Goal: Task Accomplishment & Management: Manage account settings

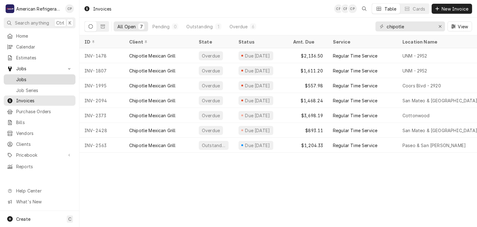
click at [48, 76] on div "Jobs" at bounding box center [39, 80] width 69 height 8
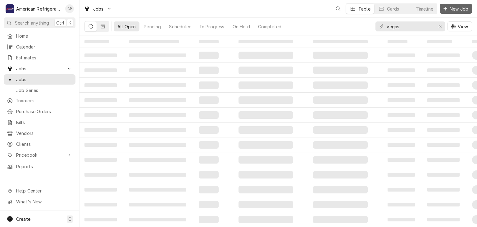
click at [450, 10] on span "New Job" at bounding box center [459, 9] width 21 height 7
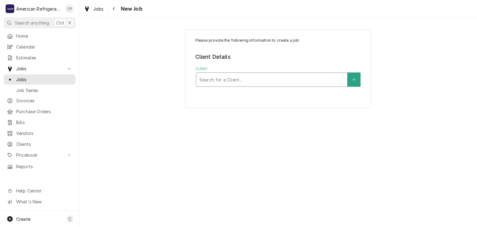
click at [223, 80] on div "Client" at bounding box center [272, 79] width 145 height 11
type input "southwest"
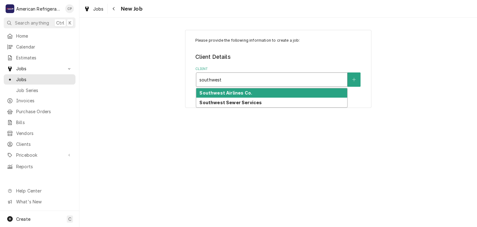
click at [231, 93] on strong "Southwest Airlines Co." at bounding box center [226, 92] width 53 height 5
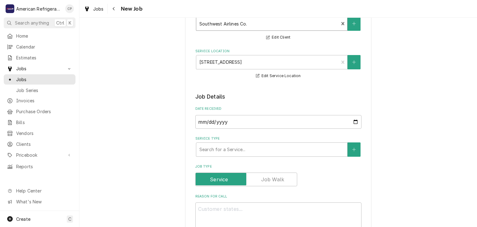
scroll to position [61, 0]
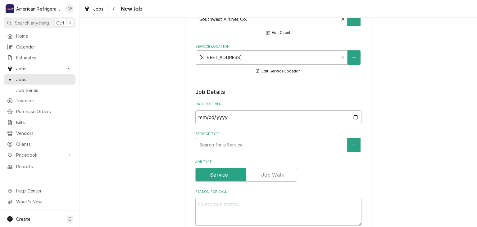
click at [226, 143] on div "Service Type" at bounding box center [272, 144] width 145 height 11
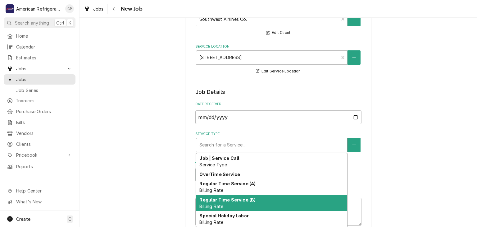
click at [228, 198] on strong "Regular Time Service (B)" at bounding box center [228, 199] width 56 height 5
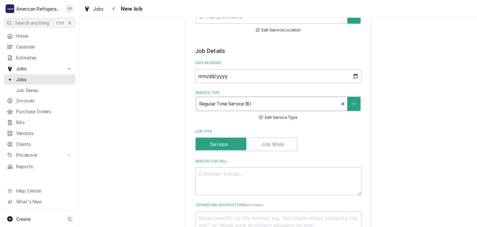
scroll to position [115, 0]
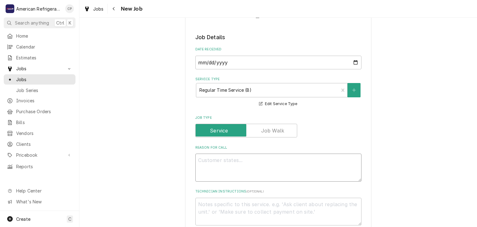
click at [226, 178] on textarea "Reason For Call" at bounding box center [278, 168] width 166 height 28
type textarea "x"
type textarea "WO"
type textarea "x"
type textarea "WO#"
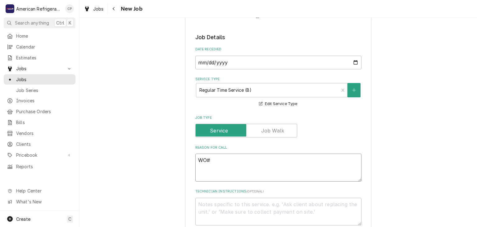
type textarea "x"
paste textarea "FM-1432461"
type textarea "WO# FM-1432461"
type textarea "x"
type textarea "WO# FM-1432461"
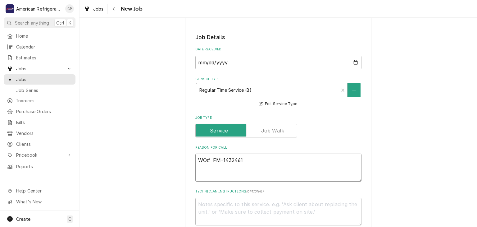
type textarea "x"
paste textarea "water filter for Operations. Appears to be leaking a bit."
type textarea "WO# FM-1432461 water filter for Operations. Appears to be leaking a bit."
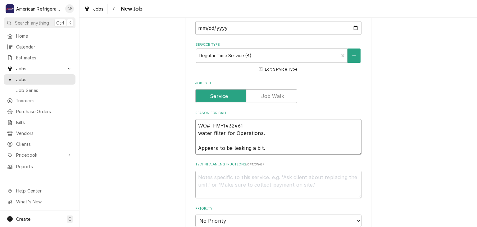
scroll to position [150, 0]
click at [197, 132] on textarea "WO# FM-1432461 water filter for Operations. Appears to be leaking a bit." at bounding box center [278, 135] width 166 height 35
type textarea "x"
type textarea "WO# FM-1432461 water filter for Operations. Appears to be leaking a bit."
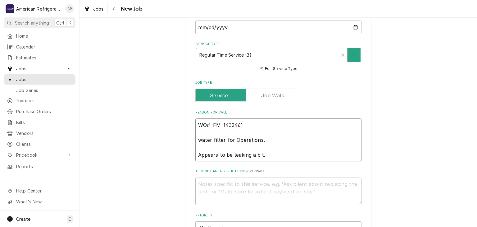
type textarea "x"
type textarea "WO# FM-1432461 water filter for Operations. Appears to be leaking a bit."
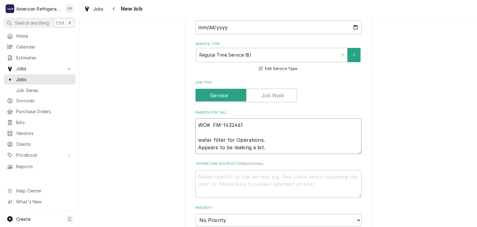
type textarea "x"
type textarea "WO# FM-1432461 water filter for Operations. Appears to be leaking a bit."
click at [266, 177] on textarea "Technician Instructions ( optional )" at bounding box center [278, 184] width 166 height 28
type textarea "x"
type textarea "Di"
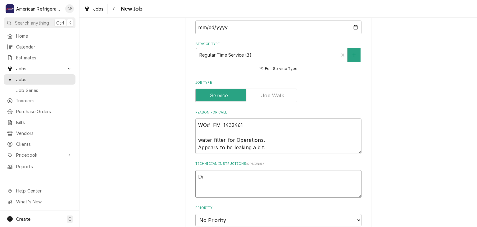
type textarea "x"
type textarea "Dia"
type textarea "x"
type textarea "Diagn"
type textarea "x"
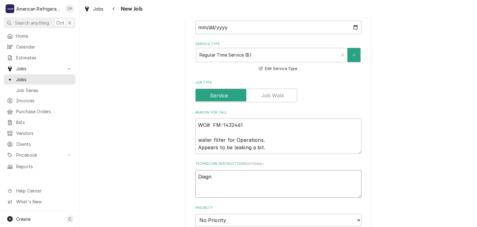
type textarea "Diagno"
type textarea "x"
type textarea "Diagnos"
type textarea "x"
type textarea "Diagnose"
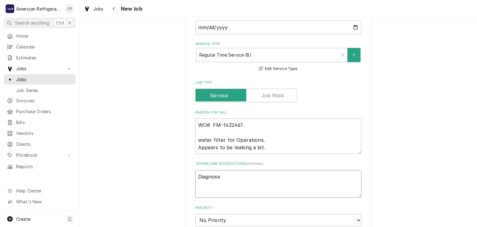
type textarea "x"
type textarea "Diagnose &"
type textarea "x"
type textarea "Diagnose &"
type textarea "x"
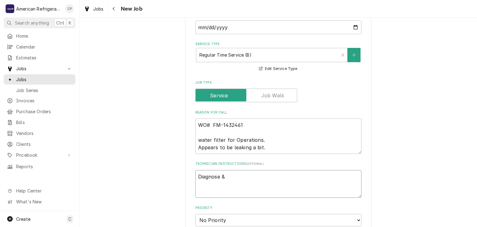
type textarea "Diagnose & c"
type textarea "x"
type textarea "Diagnose & ca"
type textarea "x"
type textarea "Diagnose & cal"
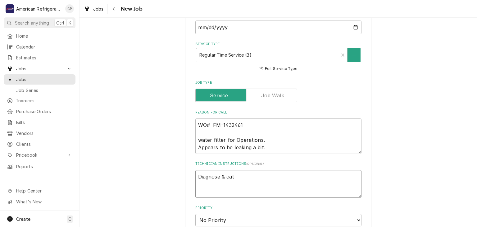
type textarea "x"
type textarea "Diagnose & call"
type textarea "x"
type textarea "Diagnose & call G"
type textarea "x"
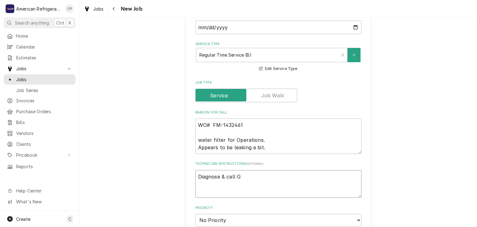
type textarea "Diagnose & call Gl"
type textarea "x"
type textarea "Diagnose & call Glen"
type textarea "x"
type textarea "Diagnose & call Glenn"
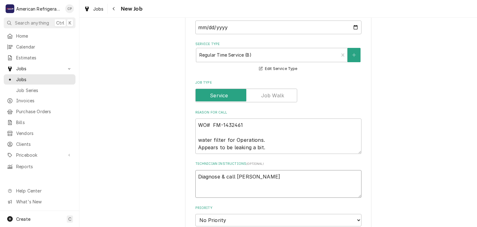
type textarea "x"
type textarea "Diagnose & call Glenn"
type textarea "x"
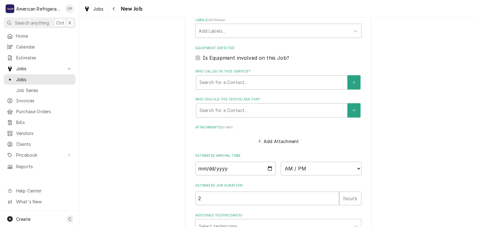
scroll to position [421, 0]
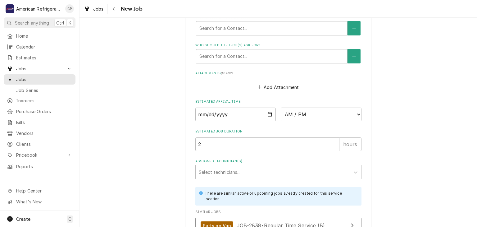
type textarea "Diagnose & call Glenn"
click at [271, 111] on input "Date" at bounding box center [235, 115] width 81 height 14
type textarea "x"
type input "2025-09-05"
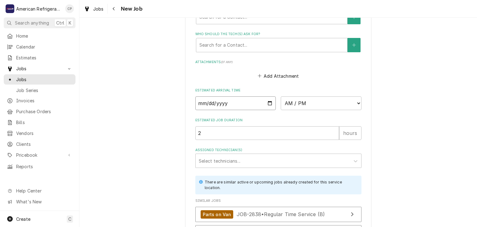
type textarea "x"
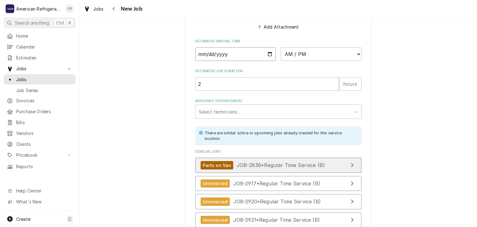
scroll to position [498, 0]
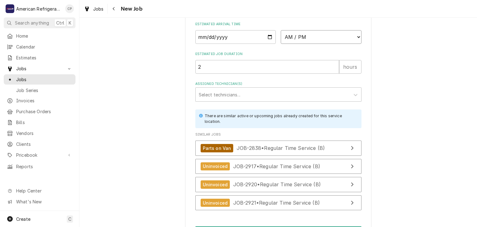
click at [298, 34] on select "AM / PM 6:00 AM 6:15 AM 6:30 AM 6:45 AM 7:00 AM 7:15 AM 7:30 AM 7:45 AM 8:00 AM…" at bounding box center [321, 37] width 81 height 14
select select "14:45:00"
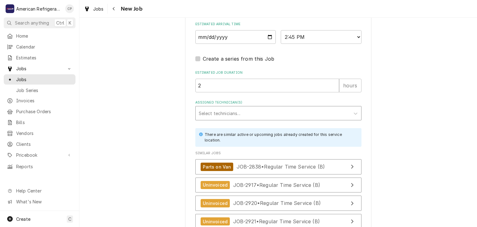
click at [251, 110] on div "Assigned Technician(s)" at bounding box center [273, 113] width 148 height 11
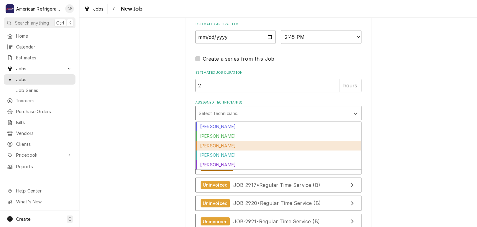
click at [244, 144] on div "Carlos Garcia" at bounding box center [279, 146] width 166 height 10
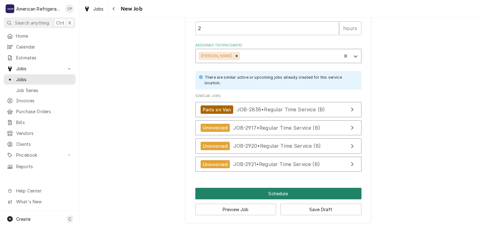
click at [245, 195] on button "Schedule" at bounding box center [278, 193] width 166 height 11
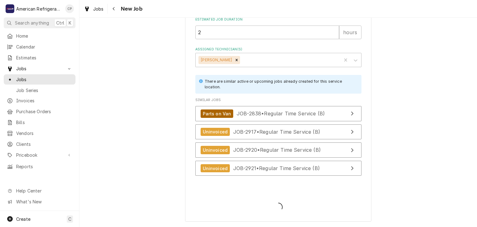
scroll to position [550, 0]
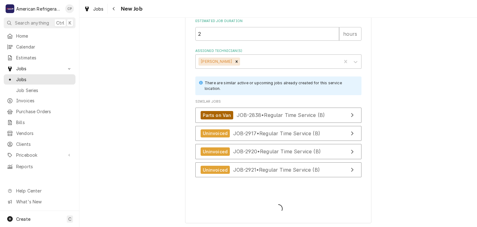
type textarea "x"
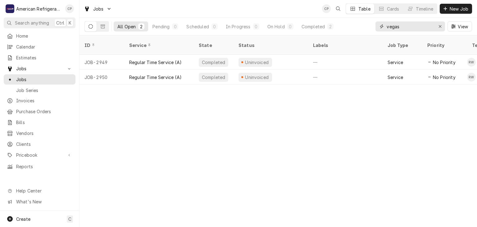
click at [413, 25] on input "vegas" at bounding box center [410, 26] width 47 height 10
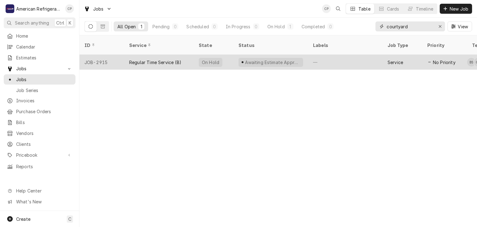
type input "courtyard"
click at [182, 55] on div "Regular Time Service (B)" at bounding box center [159, 62] width 70 height 15
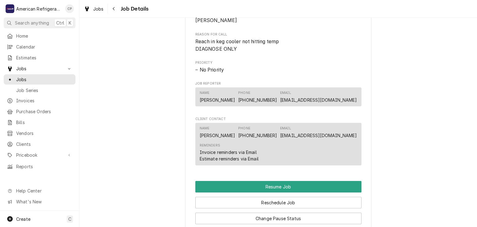
scroll to position [497, 0]
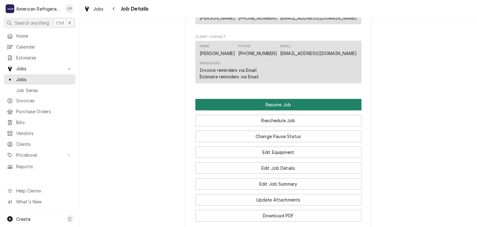
click at [240, 110] on button "Resume Job" at bounding box center [278, 104] width 166 height 11
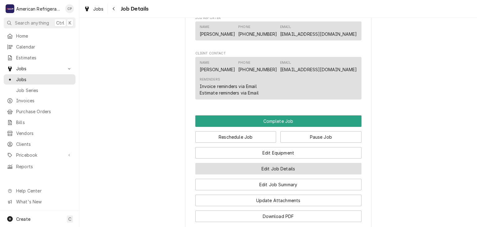
scroll to position [435, 0]
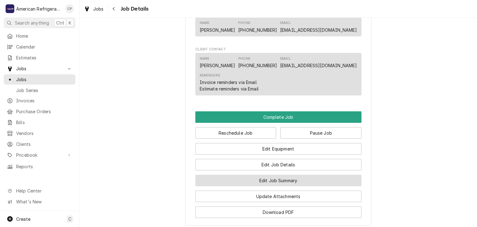
click at [274, 186] on button "Edit Job Summary" at bounding box center [278, 180] width 166 height 11
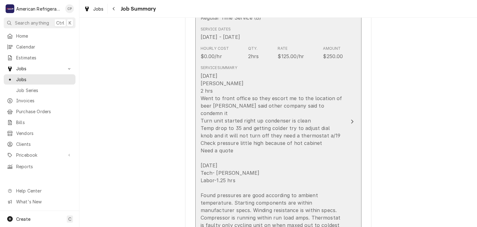
click at [244, 107] on div "[DATE] [PERSON_NAME] 2 hrs Went to front office so they escort me to the locati…" at bounding box center [272, 154] width 143 height 164
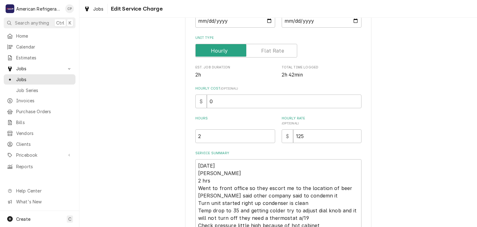
scroll to position [89, 0]
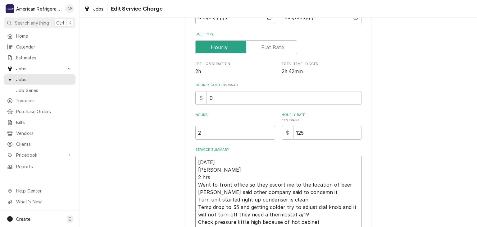
type textarea "x"
type textarea "8/26/25 Carlos Went to front office so they escort me to the location of beer k…"
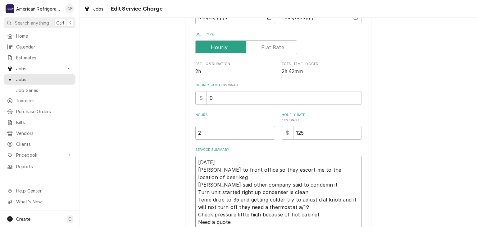
type textarea "x"
type textarea "8/26/25 Carlos Went to front office so they escort me to the location of beer k…"
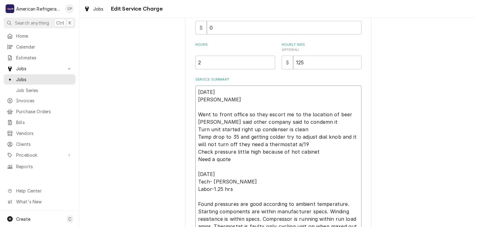
scroll to position [166, 0]
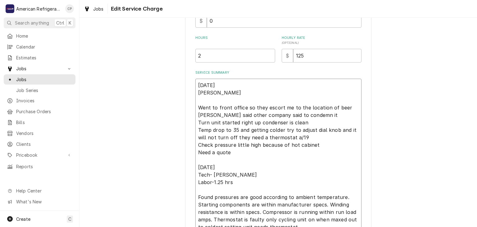
click at [241, 181] on textarea "8/26/25 Carlos Went to front office so they escort me to the location of beer k…" at bounding box center [278, 156] width 166 height 155
type textarea "x"
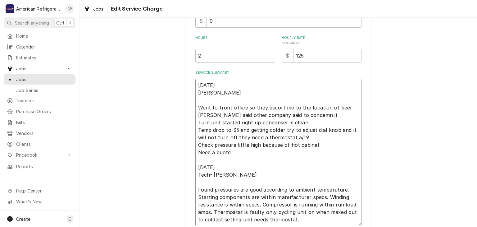
type textarea "8/26/25 Carlos Went to front office so they escort me to the location of beer k…"
click at [219, 59] on input "2" at bounding box center [235, 56] width 80 height 14
type textarea "x"
type input "3"
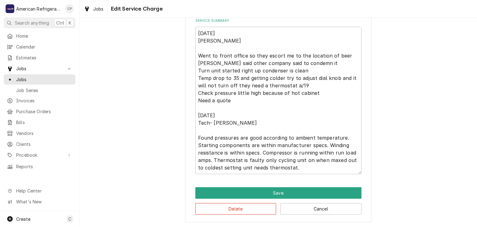
scroll to position [218, 0]
click at [305, 168] on textarea "8/26/25 Carlos Went to front office so they escort me to the location of beer k…" at bounding box center [278, 99] width 166 height 147
type textarea "x"
type textarea "8/26/25 Carlos Went to front office so they escort me to the location of beer k…"
type textarea "x"
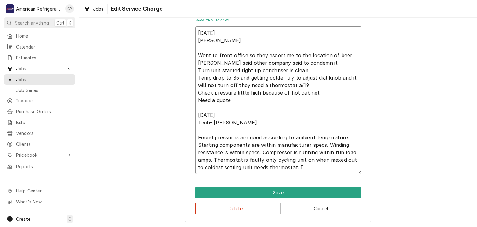
type textarea "8/26/25 Carlos Went to front office so they escort me to the location of beer k…"
type textarea "x"
type textarea "8/26/25 Carlos Went to front office so they escort me to the location of beer k…"
type textarea "x"
type textarea "8/26/25 Carlos Went to front office so they escort me to the location of beer k…"
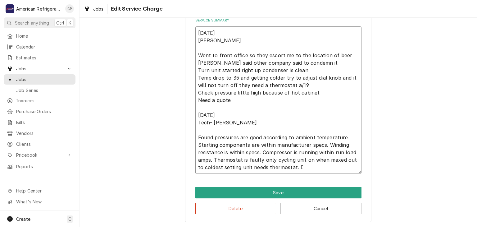
type textarea "x"
type textarea "8/26/25 Carlos Went to front office so they escort me to the location of beer k…"
type textarea "x"
type textarea "8/26/25 Carlos Went to front office so they escort me to the location of beer k…"
type textarea "x"
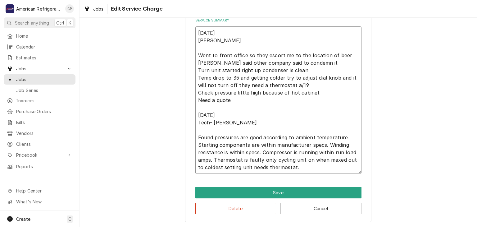
type textarea "8/26/25 Carlos Went to front office so they escort me to the location of beer k…"
type textarea "x"
type textarea "8/26/25 Carlos Went to front office so they escort me to the location of beer k…"
type textarea "x"
type textarea "8/26/25 Carlos Went to front office so they escort me to the location of beer k…"
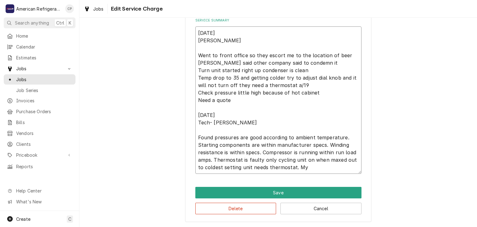
type textarea "x"
type textarea "8/26/25 Carlos Went to front office so they escort me to the location of beer k…"
type textarea "x"
type textarea "8/26/25 Carlos Went to front office so they escort me to the location of beer k…"
type textarea "x"
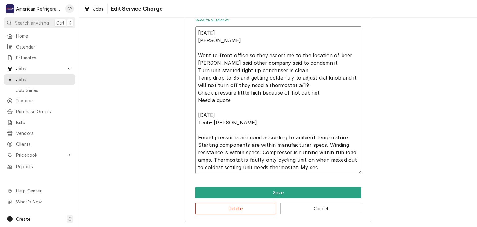
type textarea "8/26/25 Carlos Went to front office so they escort me to the location of beer k…"
type textarea "x"
type textarea "8/26/25 Carlos Went to front office so they escort me to the location of beer k…"
type textarea "x"
type textarea "8/26/25 Carlos Went to front office so they escort me to the location of beer k…"
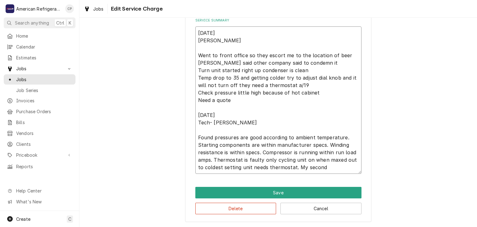
type textarea "x"
type textarea "8/26/25 Carlos Went to front office so they escort me to the location of beer k…"
type textarea "x"
type textarea "8/26/25 Carlos Went to front office so they escort me to the location of beer k…"
type textarea "x"
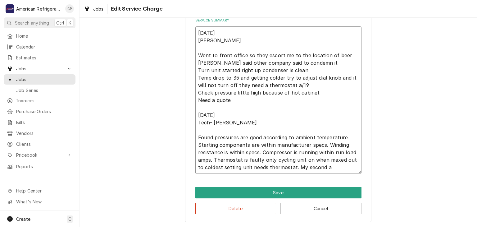
type textarea "8/26/25 Carlos Went to front office so they escort me to the location of beer k…"
type textarea "x"
type textarea "8/26/25 Carlos Went to front office so they escort me to the location of beer k…"
type textarea "x"
type textarea "8/26/25 Carlos Went to front office so they escort me to the location of beer k…"
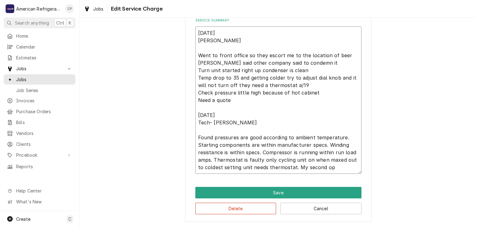
type textarea "x"
type textarea "8/26/25 Carlos Went to front office so they escort me to the location of beer k…"
type textarea "x"
type textarea "8/26/25 Carlos Went to front office so they escort me to the location of beer k…"
type textarea "x"
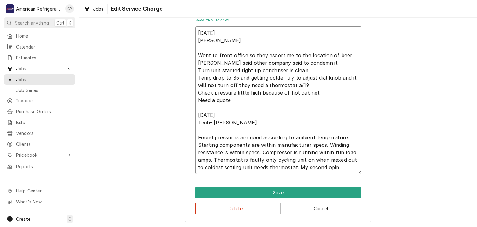
type textarea "8/26/25 Carlos Went to front office so they escort me to the location of beer k…"
type textarea "x"
type textarea "8/26/25 Carlos Went to front office so they escort me to the location of beer k…"
type textarea "x"
type textarea "8/26/25 Carlos Went to front office so they escort me to the location of beer k…"
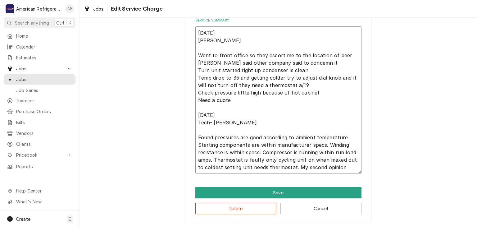
type textarea "x"
type textarea "8/26/25 Carlos Went to front office so they escort me to the location of beer k…"
type textarea "x"
type textarea "8/26/25 Carlos Went to front office so they escort me to the location of beer k…"
type textarea "x"
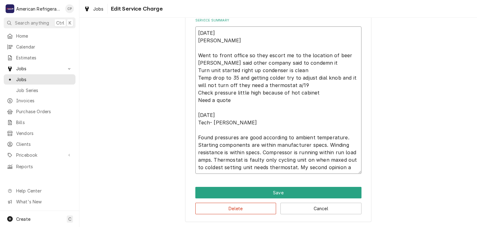
type textarea "8/26/25 Carlos Went to front office so they escort me to the location of beer k…"
type textarea "x"
type textarea "8/26/25 Carlos Went to front office so they escort me to the location of beer k…"
type textarea "x"
type textarea "8/26/25 Carlos Went to front office so they escort me to the location of beer k…"
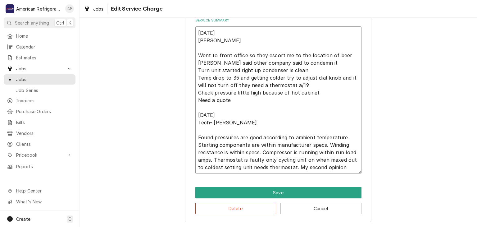
type textarea "x"
type textarea "8/26/25 Carlos Went to front office so they escort me to the location of beer k…"
type textarea "x"
type textarea "8/26/25 Carlos Went to front office so they escort me to the location of beer k…"
type textarea "x"
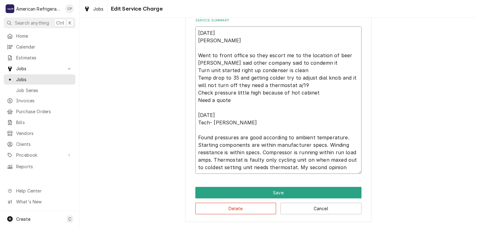
type textarea "8/26/25 Carlos Went to front office so they escort me to the location of beer k…"
type textarea "x"
type textarea "8/26/25 Carlos Went to front office so they escort me to the location of beer k…"
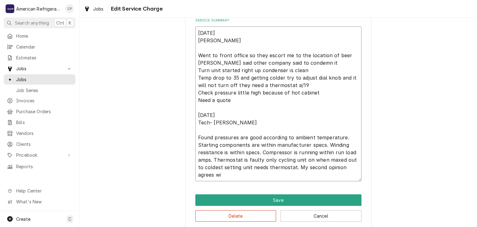
type textarea "x"
type textarea "8/26/25 Carlos Went to front office so they escort me to the location of beer k…"
type textarea "x"
type textarea "8/26/25 Carlos Went to front office so they escort me to the location of beer k…"
type textarea "x"
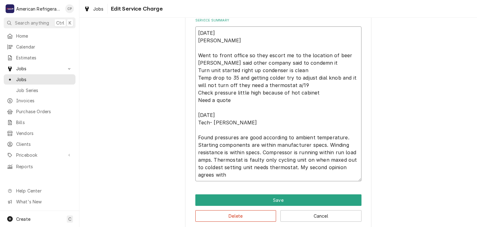
type textarea "8/26/25 Carlos Went to front office so they escort me to the location of beer k…"
type textarea "x"
type textarea "8/26/25 Carlos Went to front office so they escort me to the location of beer k…"
type textarea "x"
type textarea "8/26/25 Carlos Went to front office so they escort me to the location of beer k…"
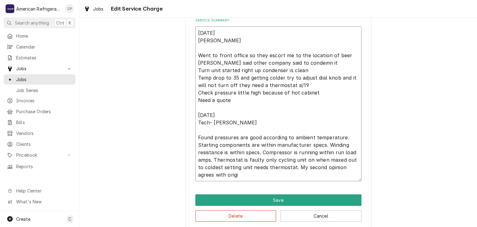
type textarea "x"
type textarea "8/26/25 Carlos Went to front office so they escort me to the location of beer k…"
type textarea "x"
type textarea "8/26/25 Carlos Went to front office so they escort me to the location of beer k…"
type textarea "x"
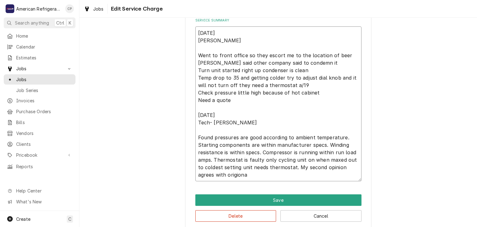
type textarea "8/26/25 Carlos Went to front office so they escort me to the location of beer k…"
type textarea "x"
type textarea "8/26/25 Carlos Went to front office so they escort me to the location of beer k…"
type textarea "x"
type textarea "8/26/25 Carlos Went to front office so they escort me to the location of beer k…"
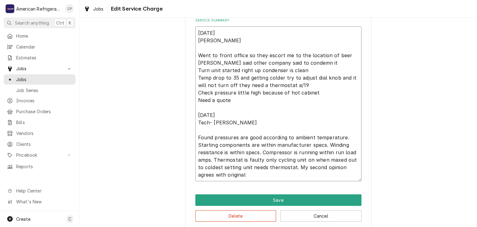
type textarea "x"
type textarea "8/26/25 Carlos Went to front office so they escort me to the location of beer k…"
type textarea "x"
type textarea "8/26/25 Carlos Went to front office so they escort me to the location of beer k…"
type textarea "x"
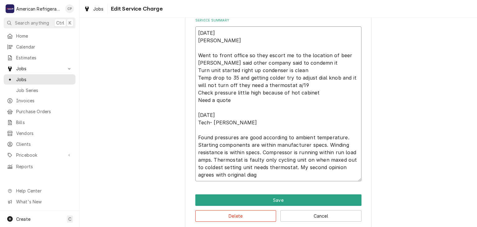
type textarea "8/26/25 Carlos Went to front office so they escort me to the location of beer k…"
type textarea "x"
type textarea "8/26/25 Carlos Went to front office so they escort me to the location of beer k…"
type textarea "x"
type textarea "8/26/25 Carlos Went to front office so they escort me to the location of beer k…"
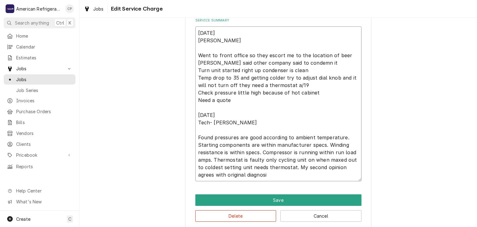
type textarea "x"
type textarea "8/26/25 Carlos Went to front office so they escort me to the location of beer k…"
type textarea "x"
type textarea "8/26/25 Carlos Went to front office so they escort me to the location of beer k…"
type textarea "x"
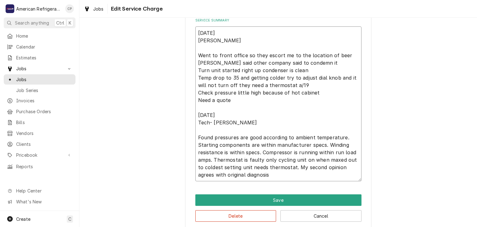
type textarea "8/26/25 Carlos Went to front office so they escort me to the location of beer k…"
type textarea "x"
type textarea "8/26/25 Carlos Went to front office so they escort me to the location of beer k…"
type textarea "x"
type textarea "8/26/25 Carlos Went to front office so they escort me to the location of beer k…"
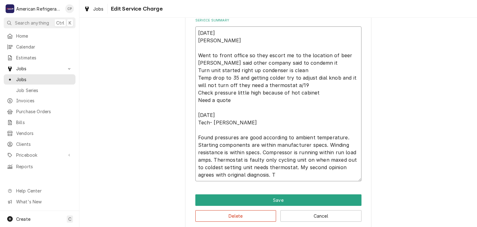
type textarea "x"
type textarea "8/26/25 Carlos Went to front office so they escort me to the location of beer k…"
type textarea "x"
type textarea "8/26/25 Carlos Went to front office so they escort me to the location of beer k…"
type textarea "x"
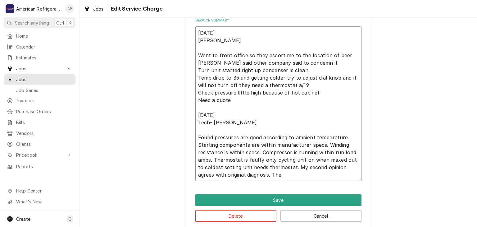
type textarea "8/26/25 Carlos Went to front office so they escort me to the location of beer k…"
type textarea "x"
type textarea "8/26/25 Carlos Went to front office so they escort me to the location of beer k…"
type textarea "x"
type textarea "8/26/25 Carlos Went to front office so they escort me to the location of beer k…"
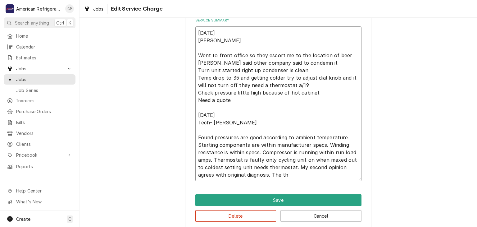
type textarea "x"
type textarea "8/26/25 Carlos Went to front office so they escort me to the location of beer k…"
type textarea "x"
type textarea "8/26/25 Carlos Went to front office so they escort me to the location of beer k…"
type textarea "x"
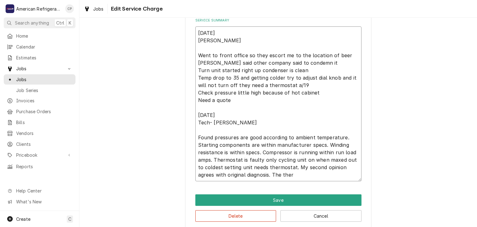
type textarea "8/26/25 Carlos Went to front office so they escort me to the location of beer k…"
type textarea "x"
type textarea "8/26/25 Carlos Went to front office so they escort me to the location of beer k…"
type textarea "x"
type textarea "8/26/25 Carlos Went to front office so they escort me to the location of beer k…"
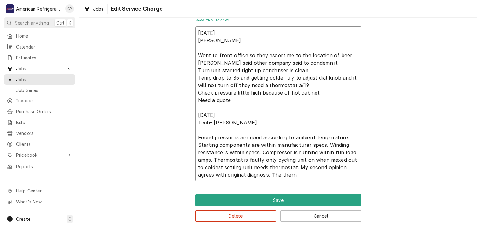
type textarea "x"
type textarea "8/26/25 Carlos Went to front office so they escort me to the location of beer k…"
type textarea "x"
type textarea "8/26/25 Carlos Went to front office so they escort me to the location of beer k…"
type textarea "x"
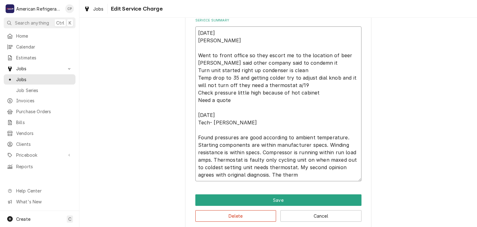
type textarea "8/26/25 Carlos Went to front office so they escort me to the location of beer k…"
type textarea "x"
type textarea "8/26/25 Carlos Went to front office so they escort me to the location of beer k…"
type textarea "x"
type textarea "8/26/25 Carlos Went to front office so they escort me to the location of beer k…"
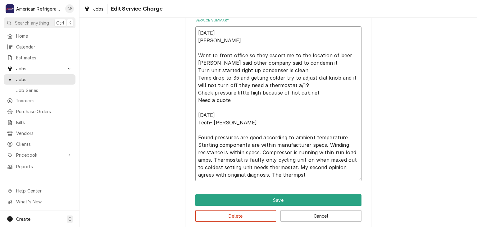
type textarea "x"
type textarea "8/26/25 Carlos Went to front office so they escort me to the location of beer k…"
type textarea "x"
type textarea "8/26/25 Carlos Went to front office so they escort me to the location of beer k…"
type textarea "x"
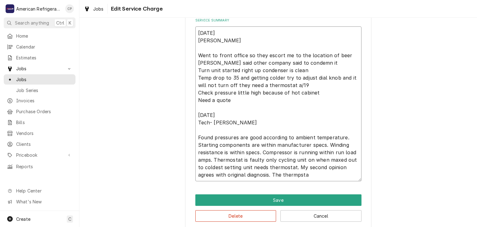
type textarea "8/26/25 Carlos Went to front office so they escort me to the location of beer k…"
type textarea "x"
type textarea "8/26/25 Carlos Went to front office so they escort me to the location of beer k…"
type textarea "x"
type textarea "8/26/25 Carlos Went to front office so they escort me to the location of beer k…"
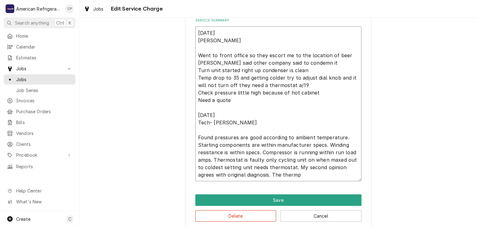
type textarea "x"
type textarea "8/26/25 Carlos Went to front office so they escort me to the location of beer k…"
type textarea "x"
type textarea "8/26/25 Carlos Went to front office so they escort me to the location of beer k…"
type textarea "x"
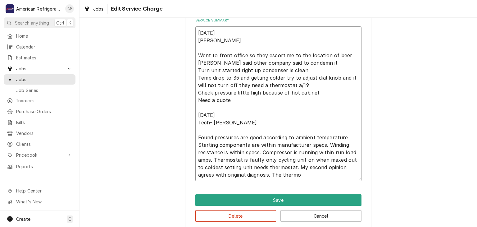
type textarea "8/26/25 Carlos Went to front office so they escort me to the location of beer k…"
type textarea "x"
type textarea "8/26/25 Carlos Went to front office so they escort me to the location of beer k…"
type textarea "x"
type textarea "8/26/25 Carlos Went to front office so they escort me to the location of beer k…"
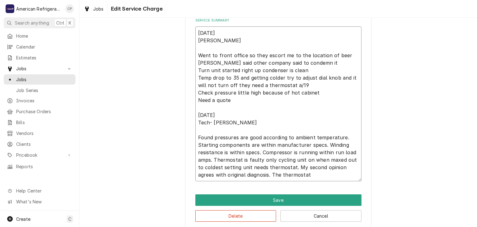
type textarea "x"
type textarea "8/26/25 Carlos Went to front office so they escort me to the location of beer k…"
type textarea "x"
type textarea "8/26/25 Carlos Went to front office so they escort me to the location of beer k…"
type textarea "x"
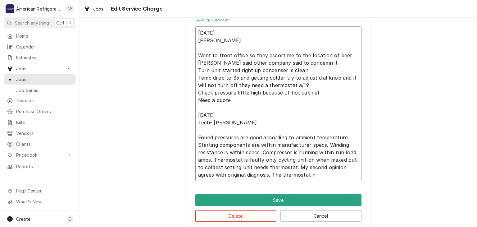
type textarea "8/26/25 Carlos Went to front office so they escort me to the location of beer k…"
type textarea "x"
type textarea "8/26/25 Carlos Went to front office so they escort me to the location of beer k…"
type textarea "x"
type textarea "8/26/25 Carlos Went to front office so they escort me to the location of beer k…"
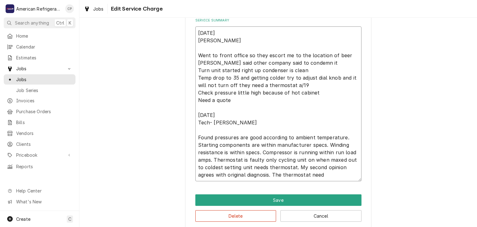
type textarea "x"
type textarea "8/26/25 Carlos Went to front office so they escort me to the location of beer k…"
type textarea "x"
type textarea "8/26/25 Carlos Went to front office so they escort me to the location of beer k…"
type textarea "x"
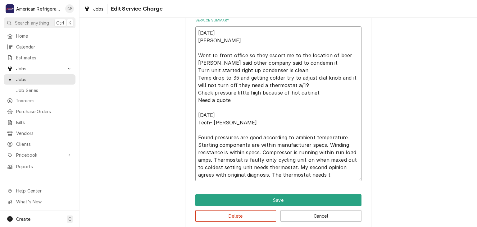
type textarea "8/26/25 Carlos Went to front office so they escort me to the location of beer k…"
type textarea "x"
type textarea "8/26/25 Carlos Went to front office so they escort me to the location of beer k…"
type textarea "x"
type textarea "8/26/25 Carlos Went to front office so they escort me to the location of beer k…"
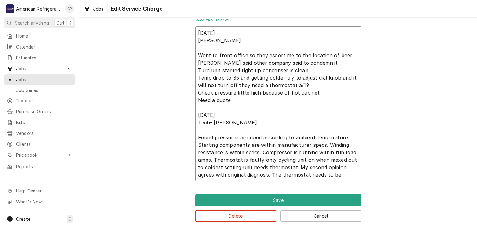
type textarea "x"
type textarea "8/26/25 Carlos Went to front office so they escort me to the location of beer k…"
type textarea "x"
type textarea "8/26/25 Carlos Went to front office so they escort me to the location of beer k…"
type textarea "x"
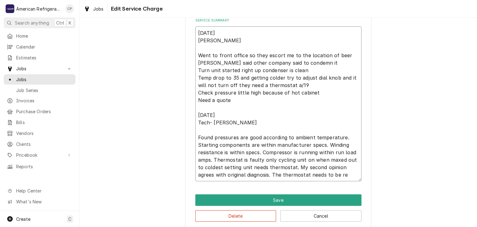
type textarea "8/26/25 Carlos Went to front office so they escort me to the location of beer k…"
type textarea "x"
type textarea "8/26/25 Carlos Went to front office so they escort me to the location of beer k…"
type textarea "x"
type textarea "8/26/25 Carlos Went to front office so they escort me to the location of beer k…"
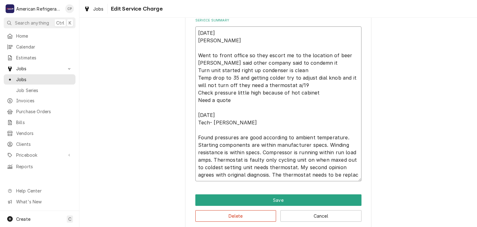
type textarea "x"
type textarea "8/26/25 Carlos Went to front office so they escort me to the location of beer k…"
type textarea "x"
type textarea "8/26/25 Carlos Went to front office so they escort me to the location of beer k…"
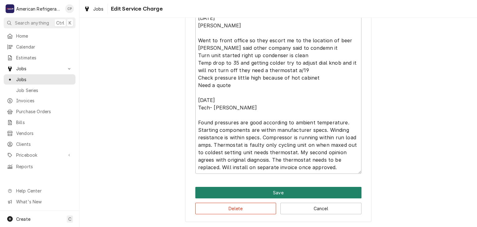
click at [282, 196] on button "Save" at bounding box center [278, 192] width 166 height 11
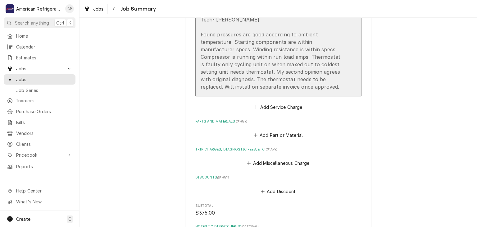
scroll to position [413, 0]
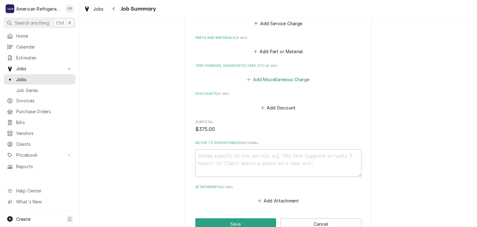
click at [258, 78] on button "Add Miscellaneous Charge" at bounding box center [278, 79] width 65 height 9
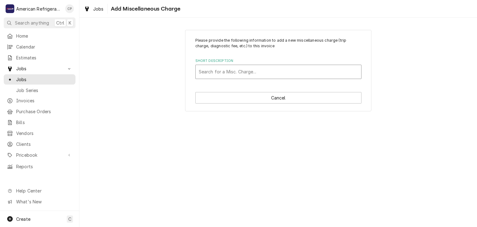
click at [232, 73] on div "Short Description" at bounding box center [278, 71] width 159 height 11
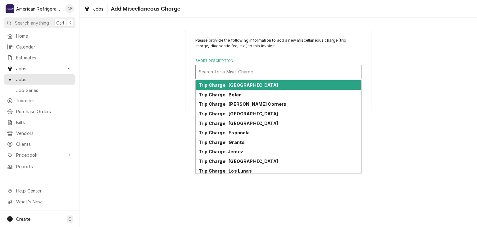
click at [234, 85] on strong "Trip Charge : Albuquerque" at bounding box center [238, 84] width 79 height 5
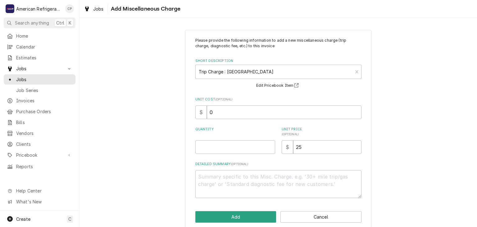
click at [224, 138] on div "Quantity" at bounding box center [235, 140] width 80 height 27
click at [219, 146] on input "Quantity" at bounding box center [235, 147] width 80 height 14
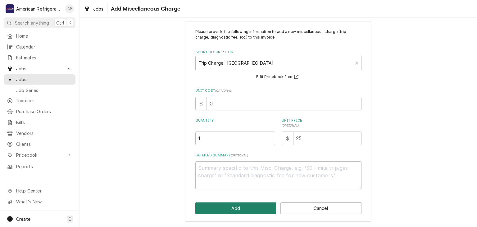
click at [236, 207] on button "Add" at bounding box center [235, 207] width 81 height 11
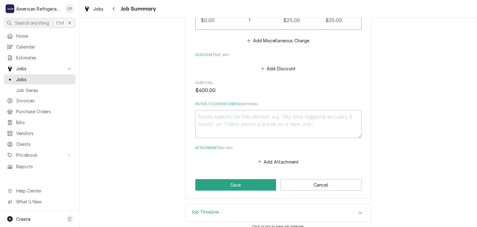
scroll to position [507, 0]
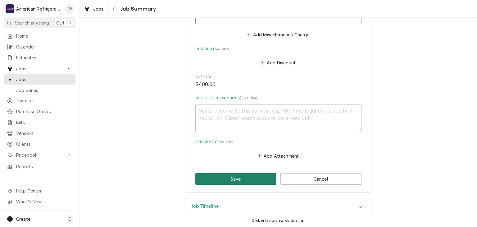
click at [234, 176] on button "Save" at bounding box center [235, 178] width 81 height 11
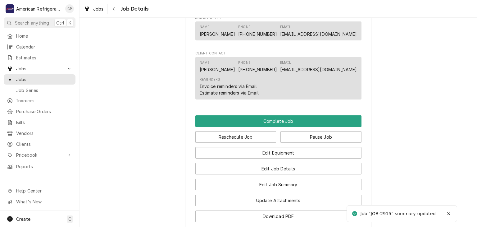
scroll to position [431, 0]
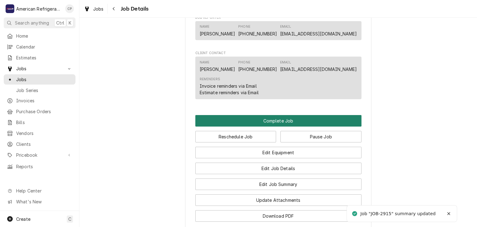
click at [272, 126] on button "Complete Job" at bounding box center [278, 120] width 166 height 11
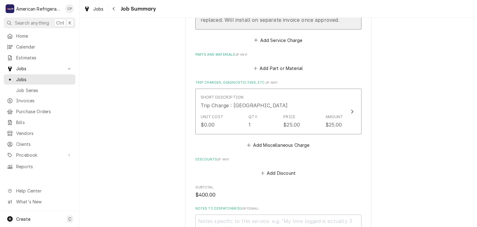
scroll to position [507, 0]
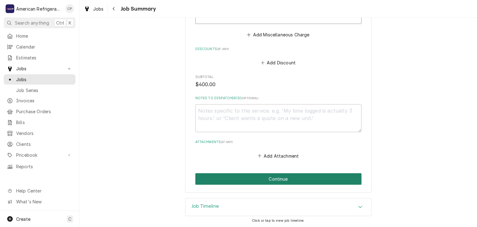
click at [232, 175] on button "Continue" at bounding box center [278, 178] width 166 height 11
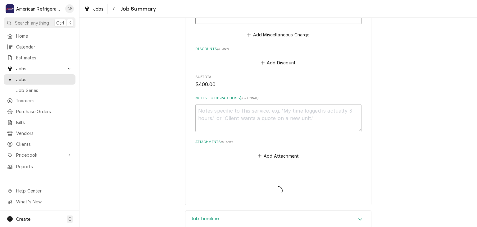
type textarea "x"
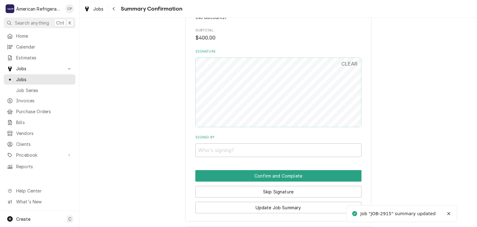
scroll to position [485, 0]
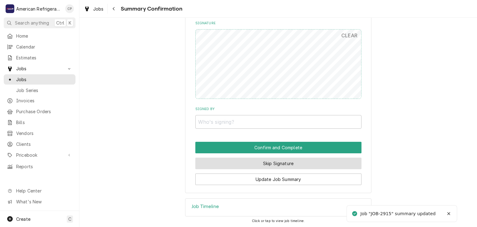
click at [269, 162] on button "Skip Signature" at bounding box center [278, 163] width 166 height 11
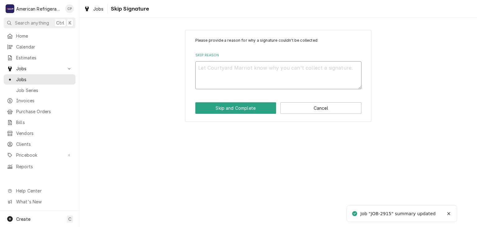
click at [229, 82] on textarea "Skip Reason" at bounding box center [278, 75] width 166 height 28
type textarea "x"
type textarea "n"
type textarea "x"
type textarea "n/"
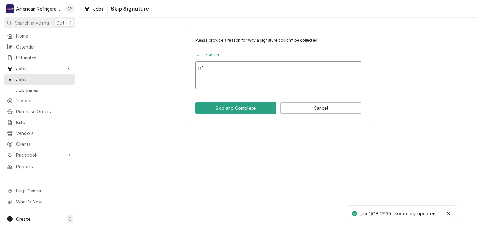
type textarea "x"
type textarea "n/a"
click at [195, 102] on button "Skip and Complete" at bounding box center [235, 107] width 81 height 11
type textarea "x"
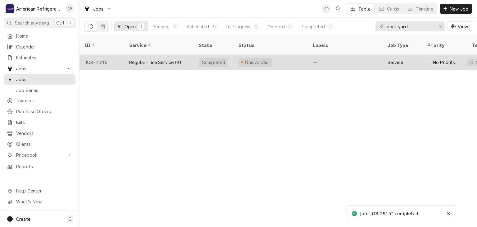
click at [180, 59] on div "Regular Time Service (B)" at bounding box center [155, 62] width 52 height 7
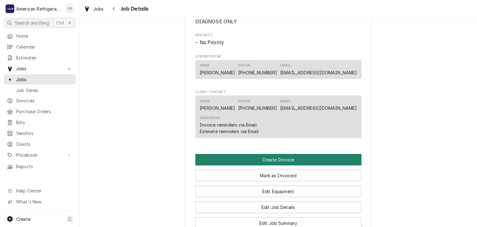
scroll to position [385, 0]
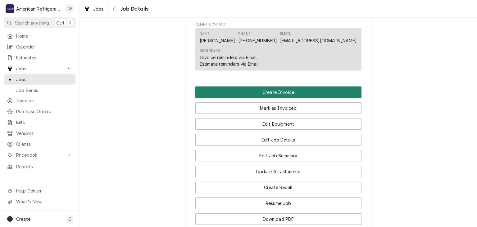
click at [294, 98] on button "Create Invoice" at bounding box center [278, 91] width 166 height 11
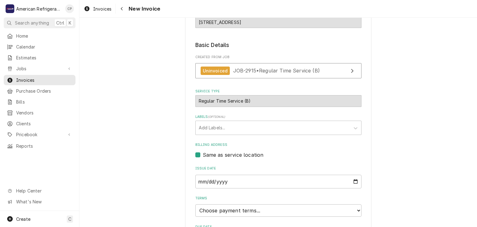
scroll to position [127, 0]
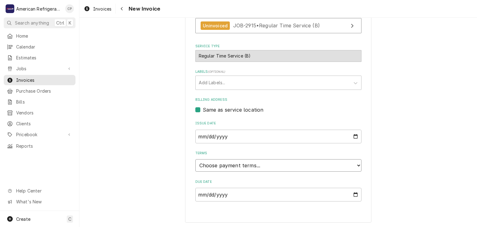
click at [273, 167] on select "Choose payment terms... Same Day Net 7 Net 14 Net 21 Net 30 Net 45 Net 60 Net 90" at bounding box center [278, 165] width 166 height 12
click at [256, 163] on select "Choose payment terms... Same Day Net 7 Net 14 Net 21 Net 30 Net 45 Net 60 Net 90" at bounding box center [278, 165] width 166 height 12
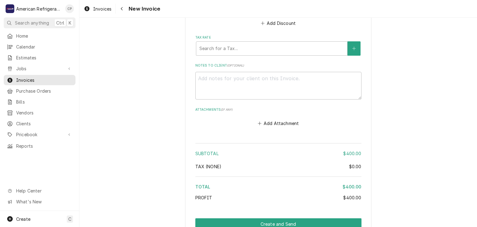
scroll to position [685, 0]
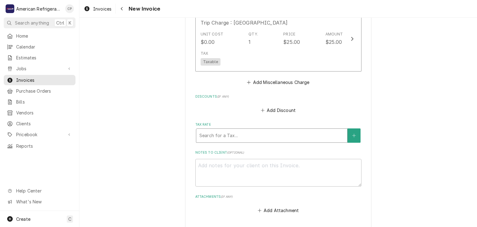
click at [258, 135] on div "Tax Rate" at bounding box center [272, 135] width 145 height 11
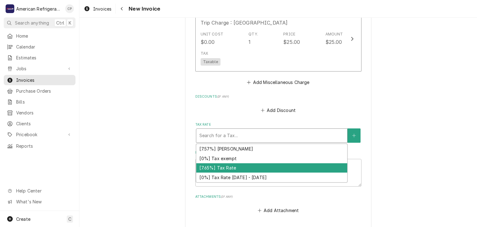
click at [256, 163] on div "[7.65%] Tax Rate" at bounding box center [271, 168] width 151 height 10
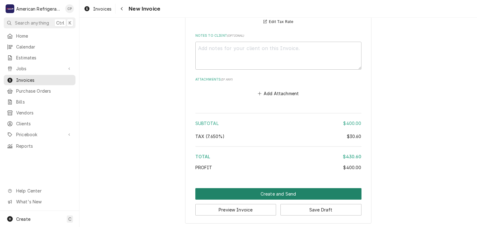
click at [256, 188] on button "Create and Send" at bounding box center [278, 193] width 166 height 11
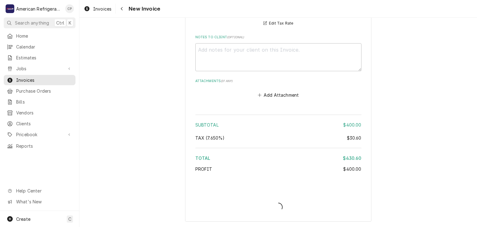
scroll to position [809, 0]
type textarea "x"
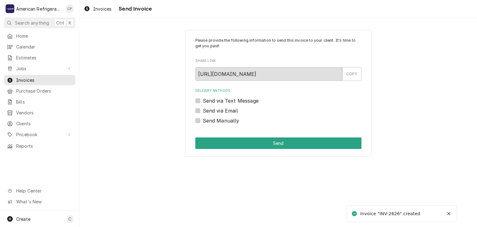
click at [225, 113] on label "Send via Email" at bounding box center [220, 110] width 35 height 7
click at [225, 113] on input "Send via Email" at bounding box center [286, 114] width 166 height 14
checkbox input "true"
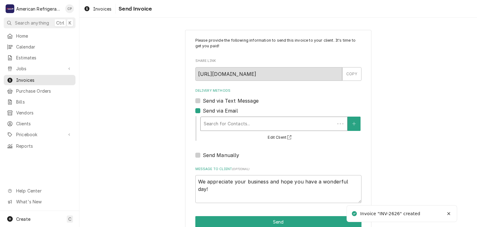
click at [226, 122] on div "Delivery Methods" at bounding box center [268, 123] width 128 height 11
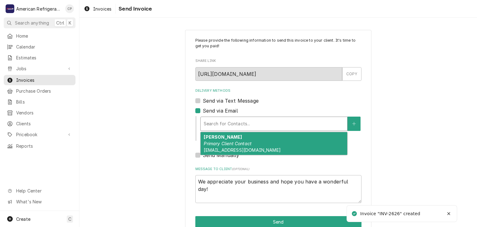
drag, startPoint x: 232, startPoint y: 140, endPoint x: 232, endPoint y: 148, distance: 8.1
click at [232, 140] on div "[PERSON_NAME] Primary Client Contact [PERSON_NAME][EMAIL_ADDRESS][DOMAIN_NAME]" at bounding box center [274, 143] width 147 height 23
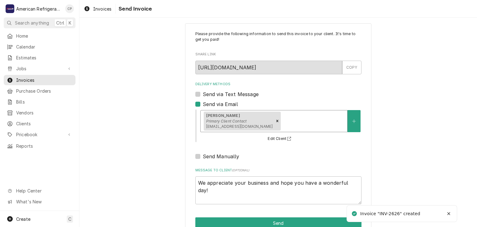
scroll to position [21, 0]
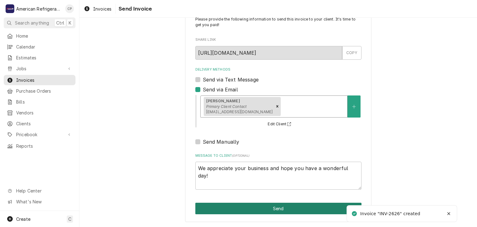
click at [248, 205] on button "Send" at bounding box center [278, 208] width 166 height 11
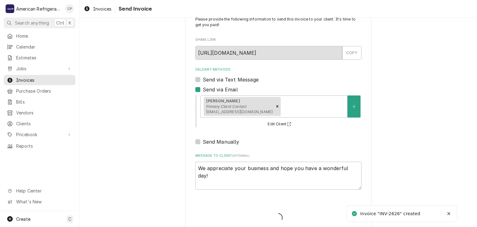
type textarea "x"
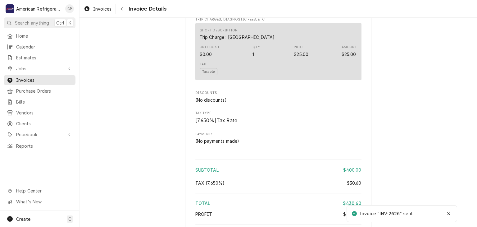
scroll to position [768, 0]
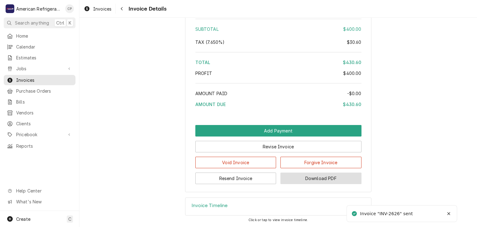
click at [311, 182] on button "Download PDF" at bounding box center [321, 177] width 81 height 11
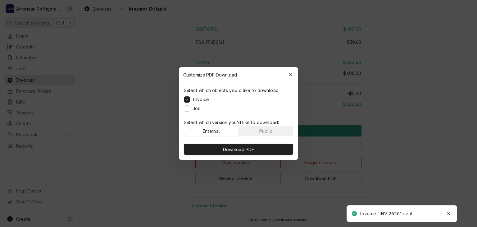
click at [194, 110] on label "Job" at bounding box center [197, 108] width 8 height 7
click at [190, 110] on button "Job" at bounding box center [187, 108] width 6 height 6
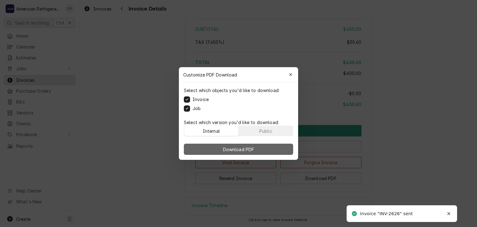
click at [214, 147] on button "Download PDF" at bounding box center [238, 149] width 109 height 11
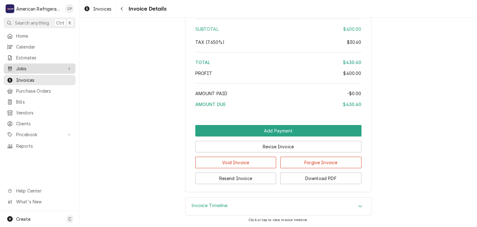
click at [52, 67] on span "Jobs" at bounding box center [39, 68] width 47 height 7
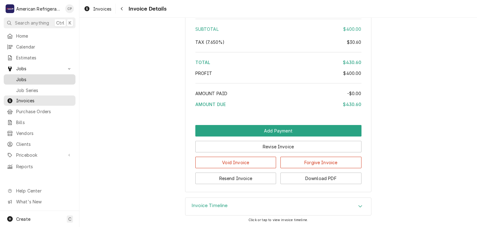
click at [51, 76] on span "Jobs" at bounding box center [44, 79] width 56 height 7
